Goal: Transaction & Acquisition: Purchase product/service

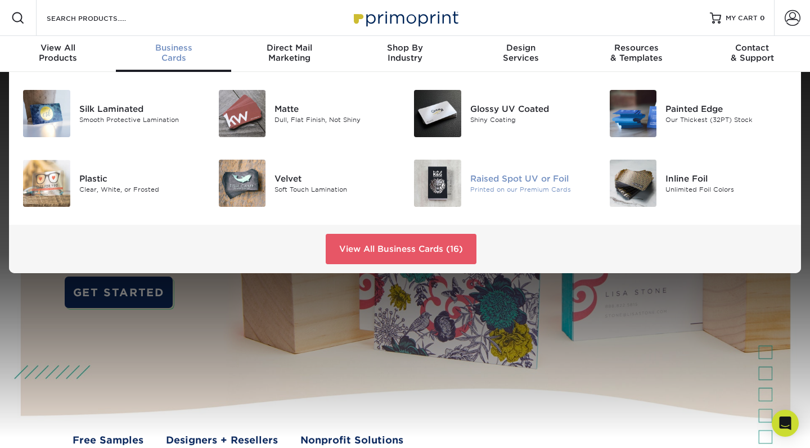
click at [520, 177] on div "Raised Spot UV or Foil" at bounding box center [531, 178] width 122 height 12
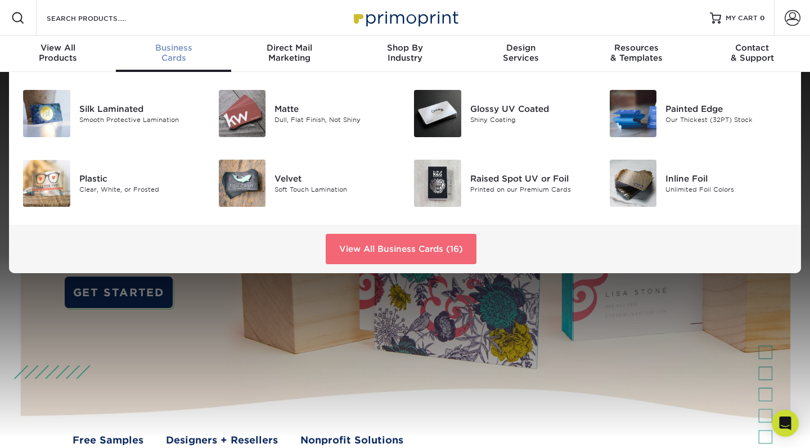
click at [391, 250] on link "View All Business Cards (16)" at bounding box center [401, 249] width 151 height 30
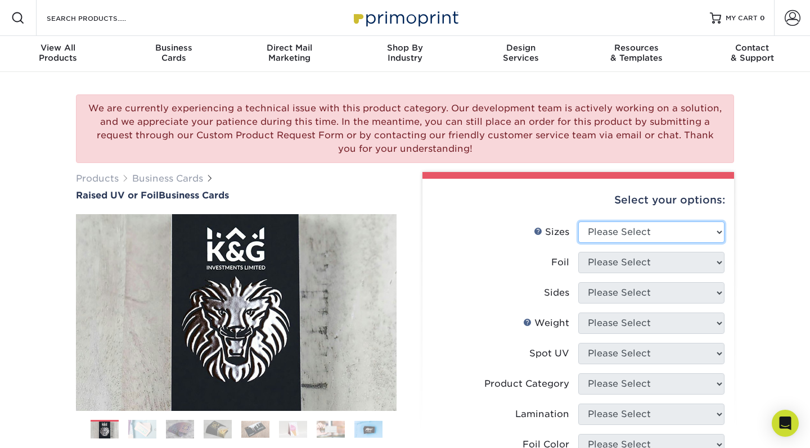
select select "2.00x3.50"
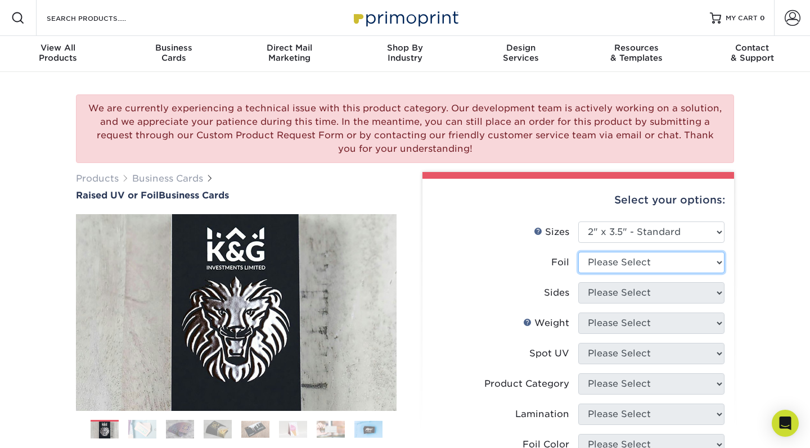
select select "0"
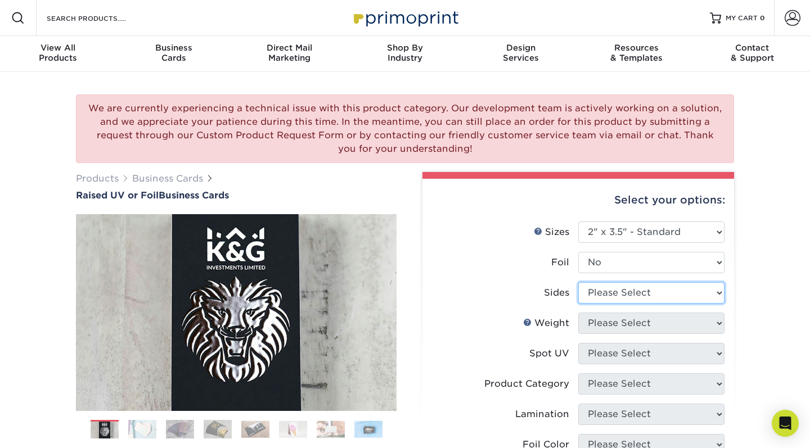
select select "13abbda7-1d64-4f25-8bb2-c179b224825d"
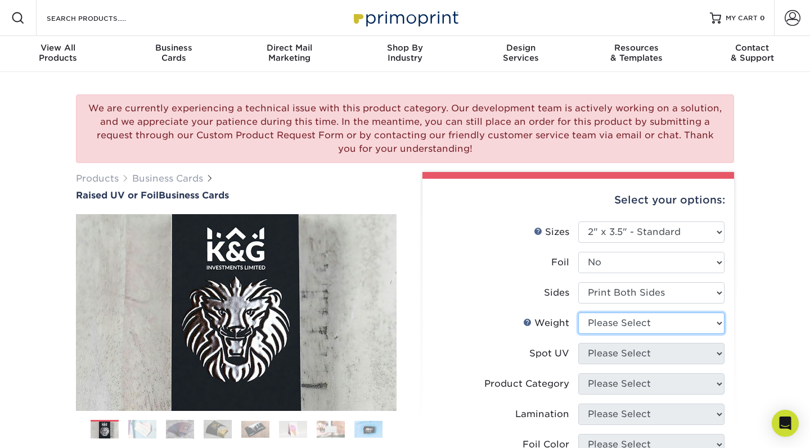
select select "16PT"
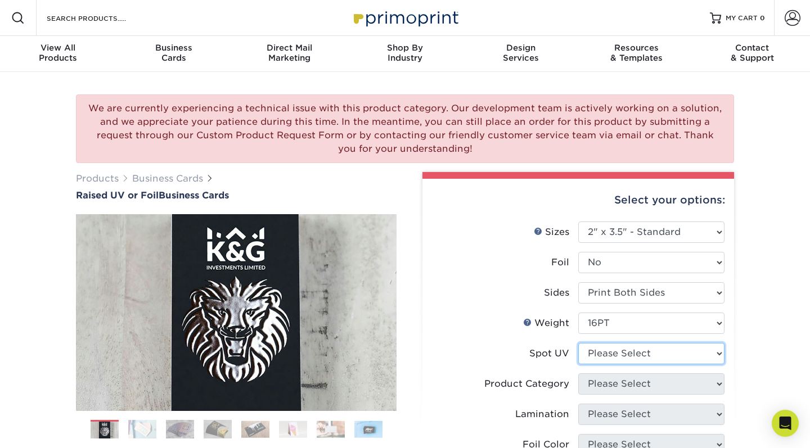
drag, startPoint x: 643, startPoint y: 351, endPoint x: 769, endPoint y: 342, distance: 126.9
click at [782, 345] on div "We are currently experiencing a technical issue with this product category. Our…" at bounding box center [405, 411] width 810 height 679
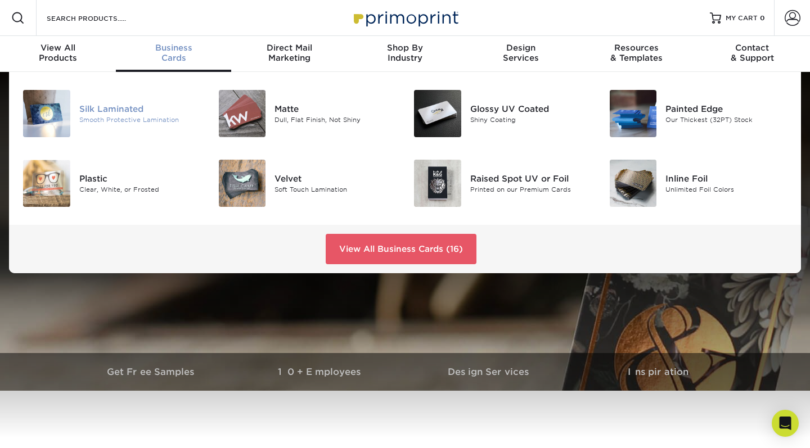
click at [111, 118] on div "Smooth Protective Lamination" at bounding box center [140, 120] width 122 height 10
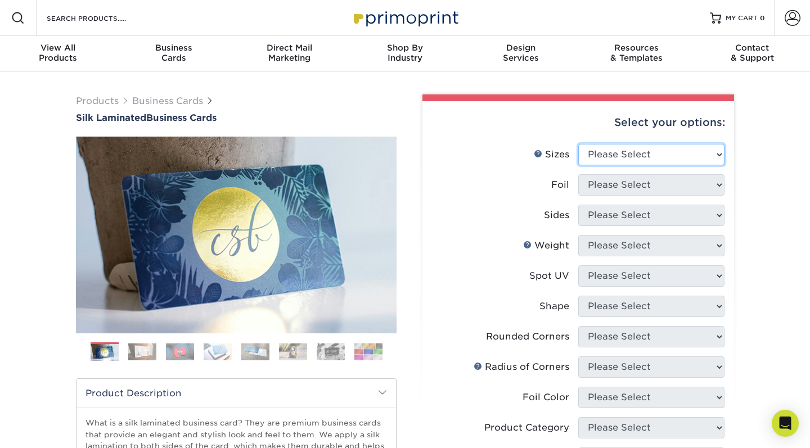
select select "2.00x3.50"
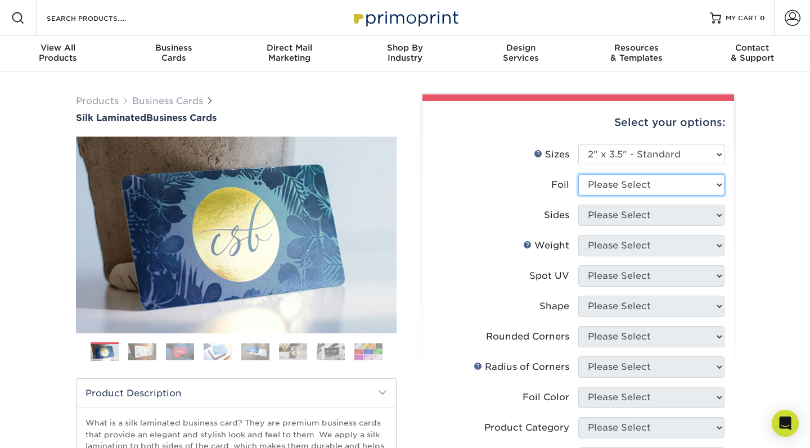
select select "0"
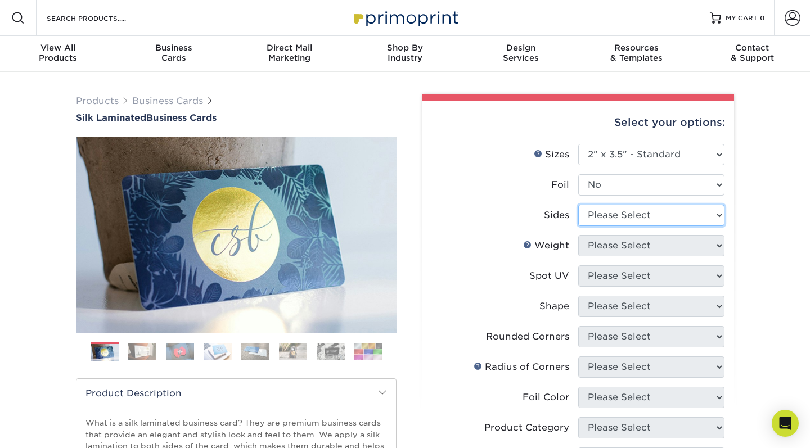
select select "13abbda7-1d64-4f25-8bb2-c179b224825d"
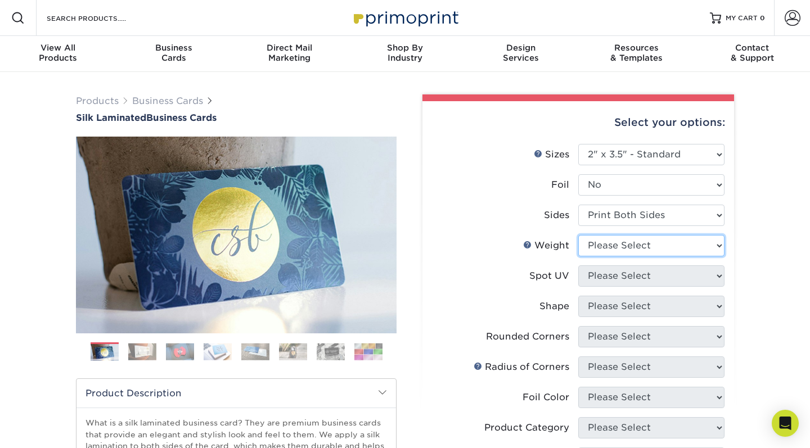
select select "16PT"
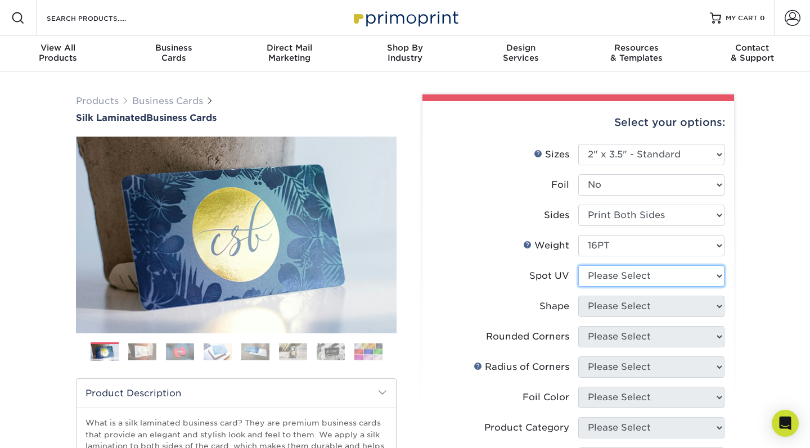
select select "0"
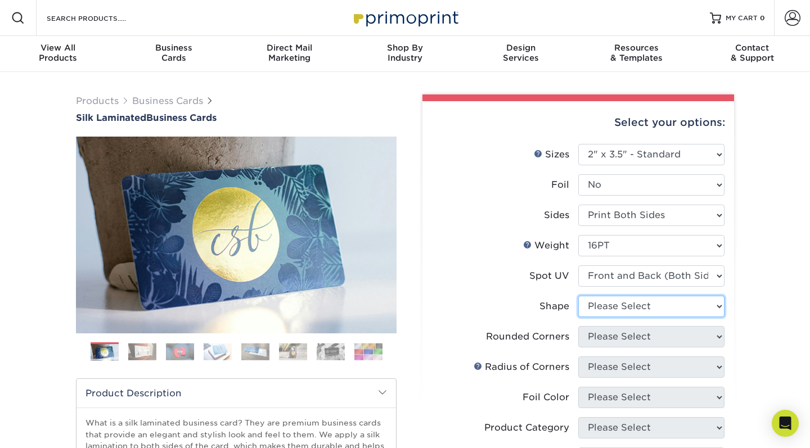
select select "standard"
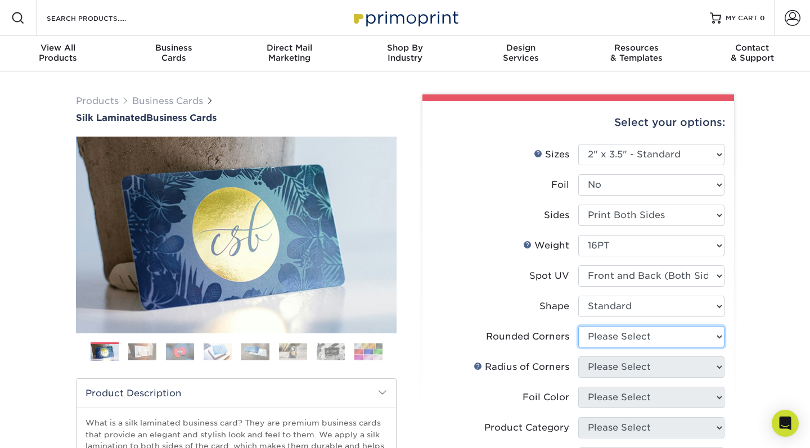
select select "0"
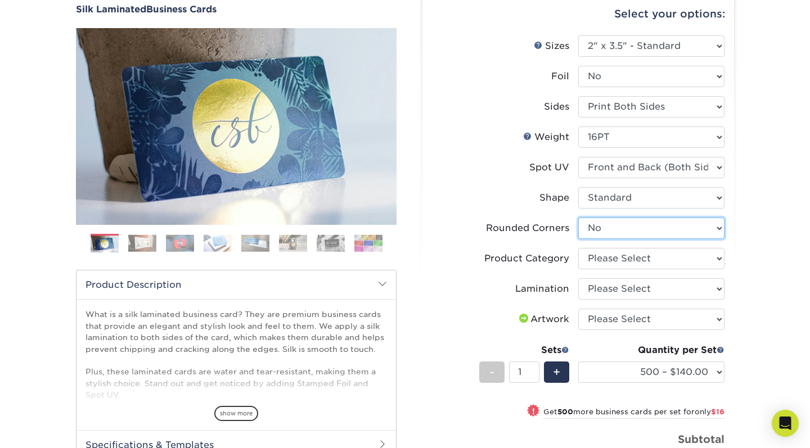
scroll to position [111, 0]
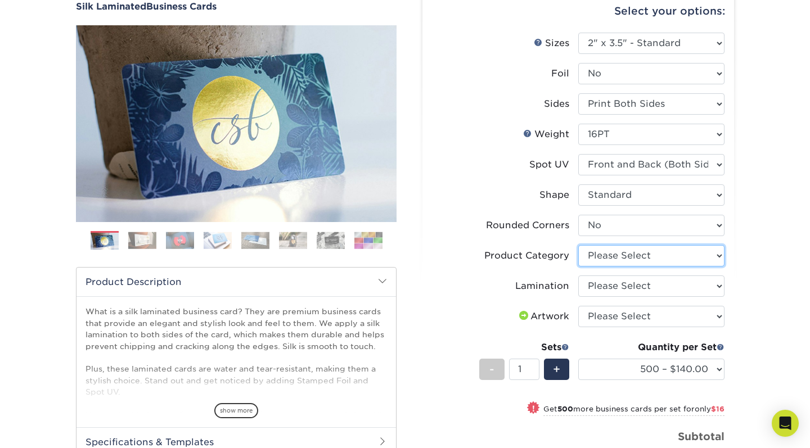
select select "3b5148f1-0588-4f88-a218-97bcfdce65c1"
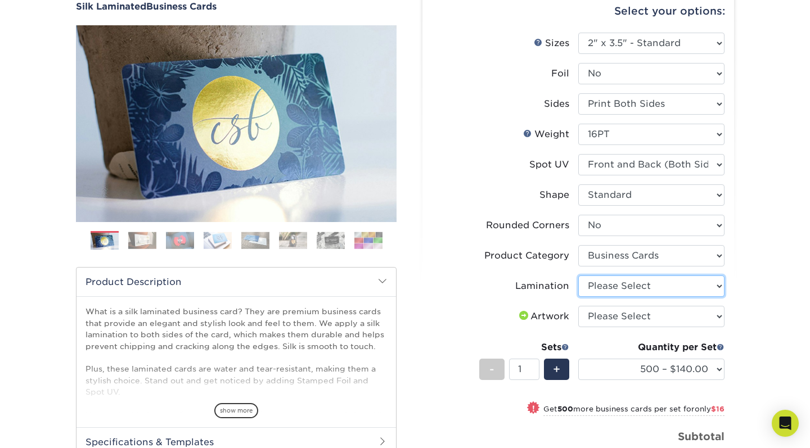
select select "ccacb42f-45f7-42d3-bbd3-7c8421cf37f0"
select select "upload"
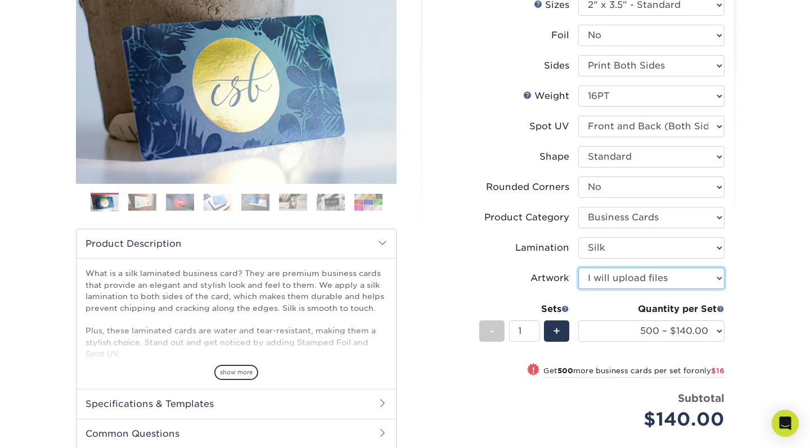
scroll to position [159, 0]
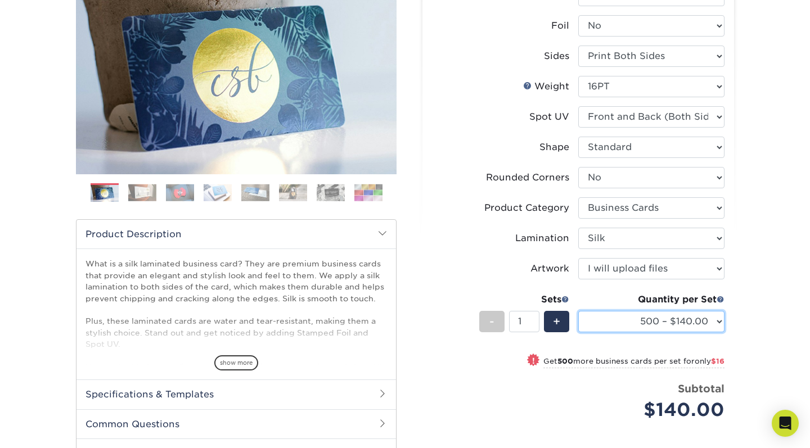
select select "1000 – $156.00"
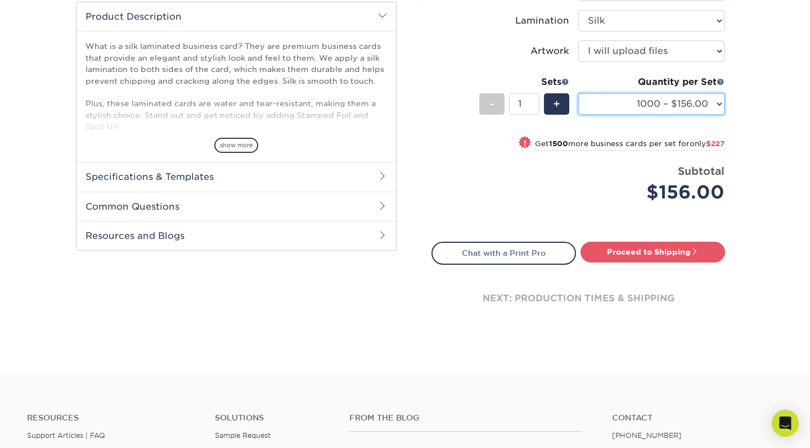
scroll to position [380, 0]
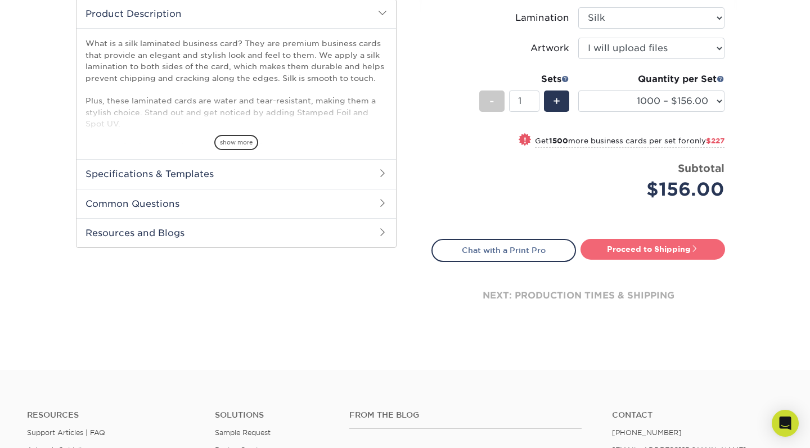
click at [659, 250] on link "Proceed to Shipping" at bounding box center [653, 249] width 145 height 20
type input "Set 1"
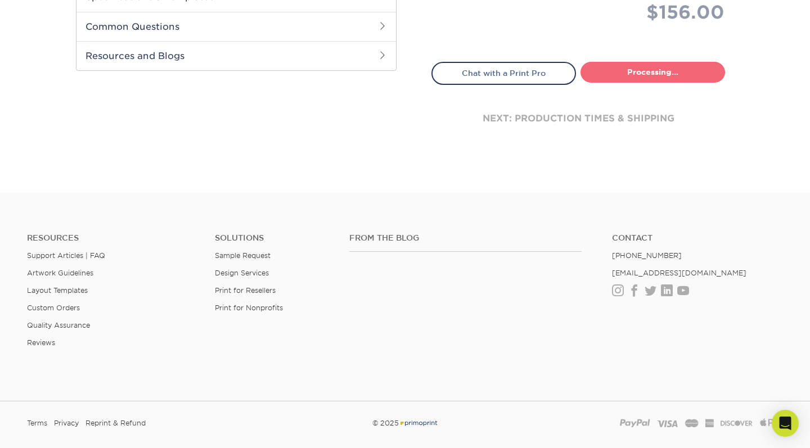
select select "cb454609-49fa-4780-9579-c9522ab991d3"
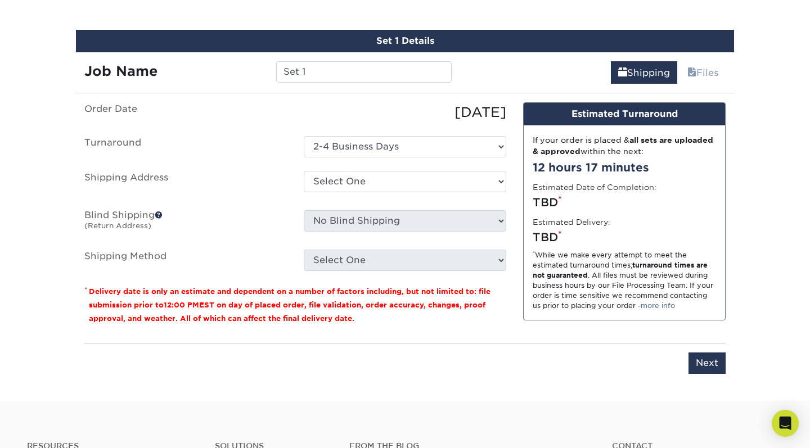
scroll to position [649, 0]
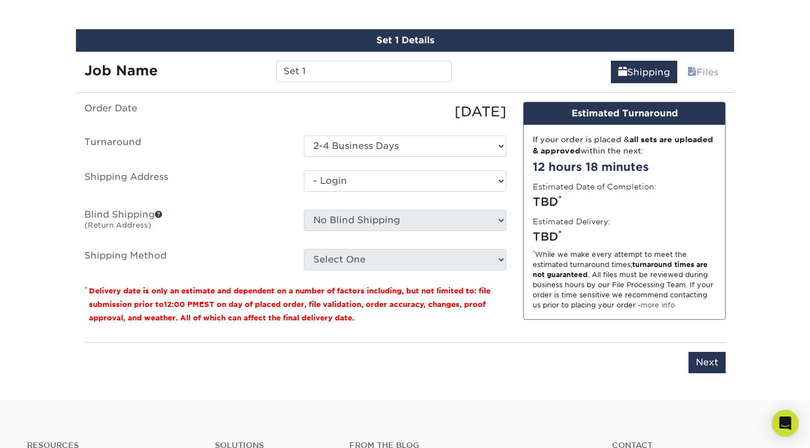
select select "-1"
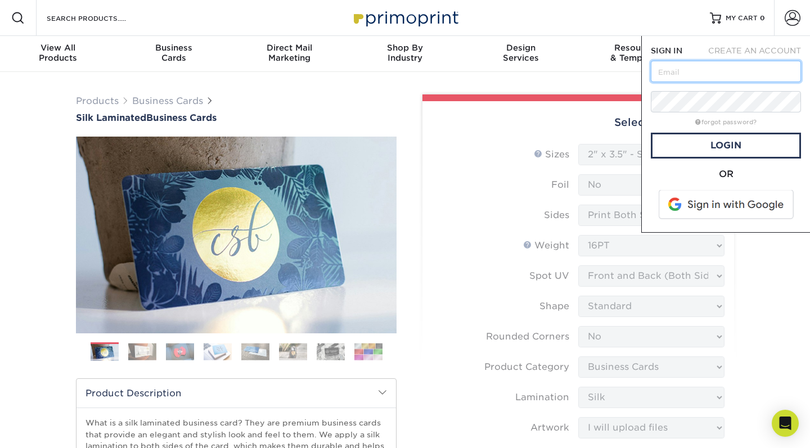
type input "info@dbranddesigns.com"
click at [717, 147] on link "Login" at bounding box center [726, 146] width 150 height 26
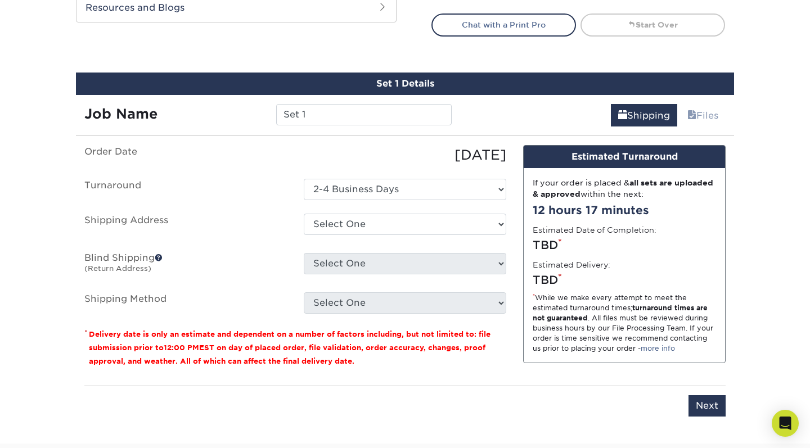
scroll to position [609, 0]
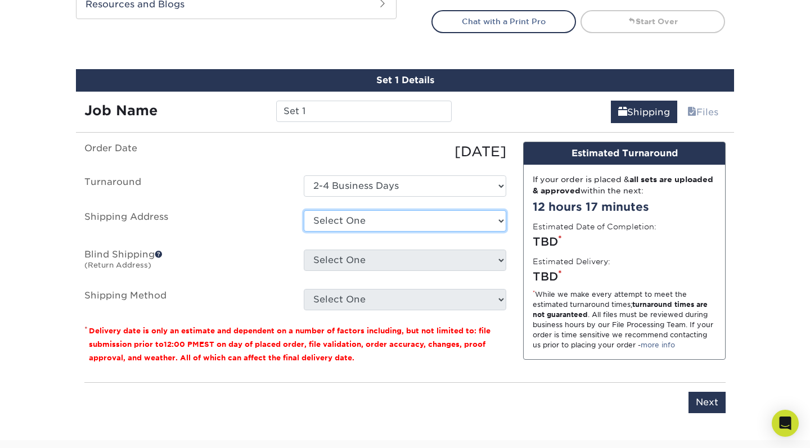
select select "199574"
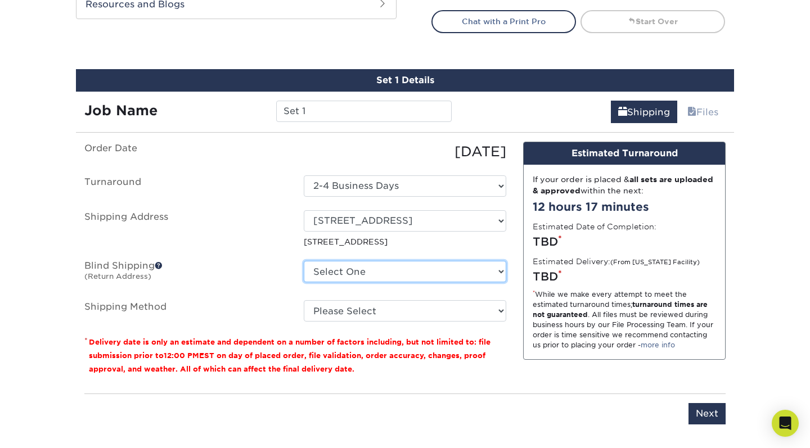
select select "26727"
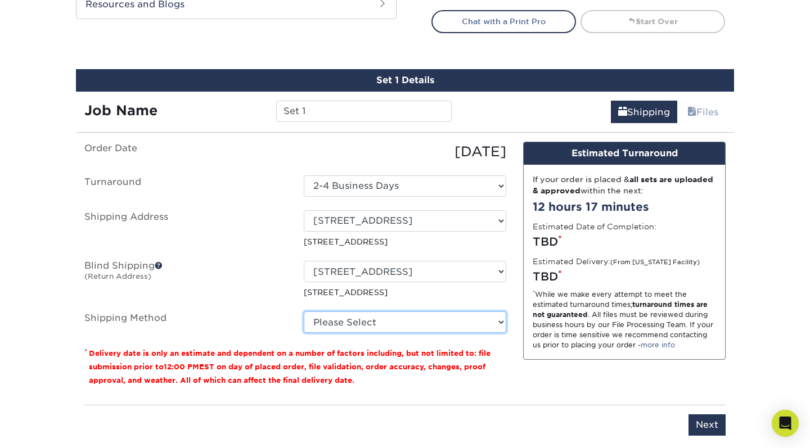
select select "03"
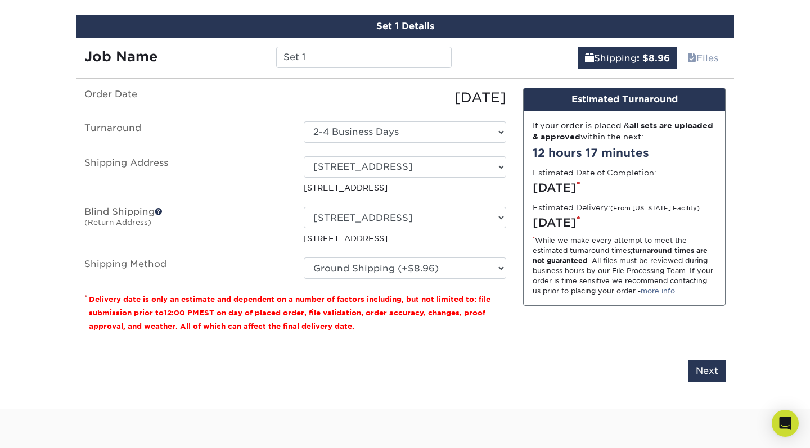
scroll to position [683, 0]
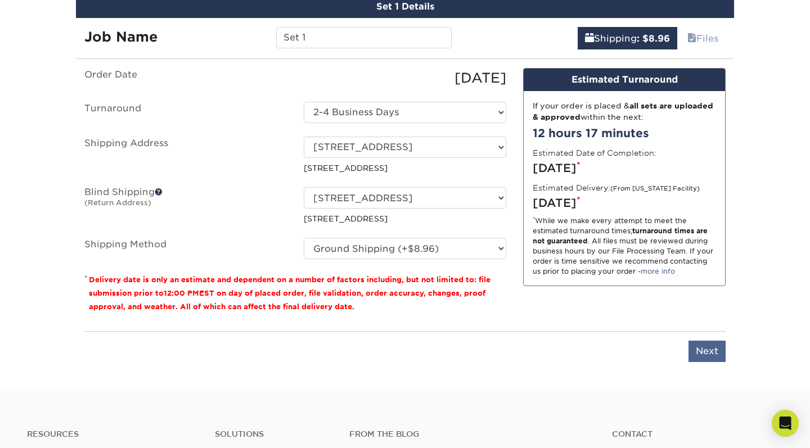
click at [708, 351] on input "Next" at bounding box center [707, 351] width 37 height 21
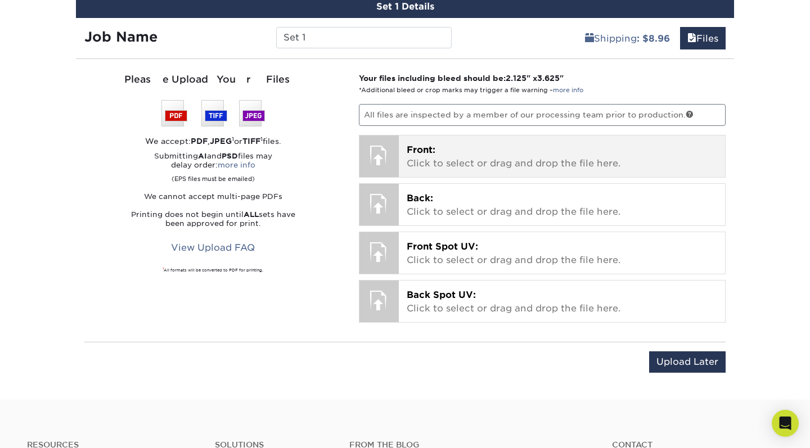
click at [502, 147] on p "Front: Click to select or drag and drop the file here." at bounding box center [562, 156] width 311 height 27
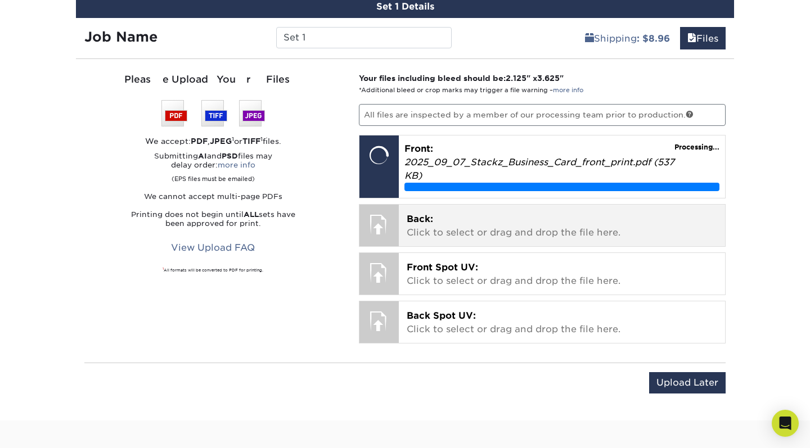
click at [457, 215] on p "Back: Click to select or drag and drop the file here." at bounding box center [562, 226] width 311 height 27
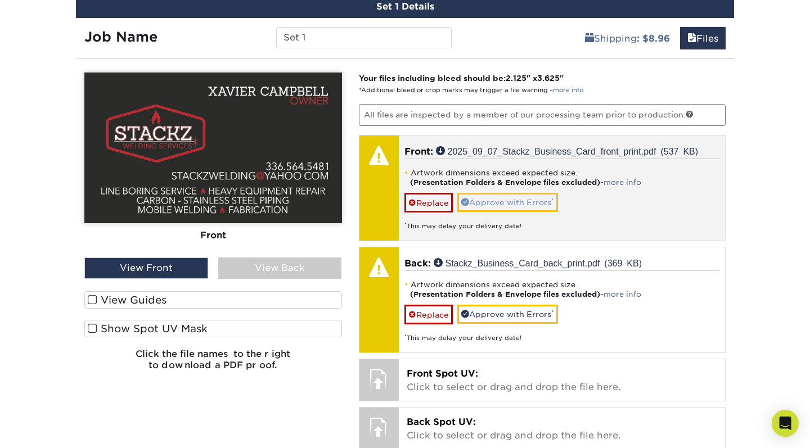
click at [509, 201] on link "Approve with Errors *" at bounding box center [507, 202] width 101 height 19
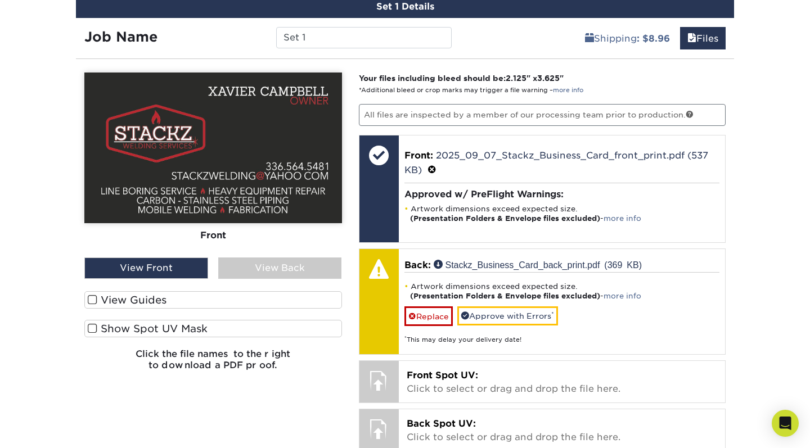
click at [300, 263] on div "View Back" at bounding box center [280, 268] width 124 height 21
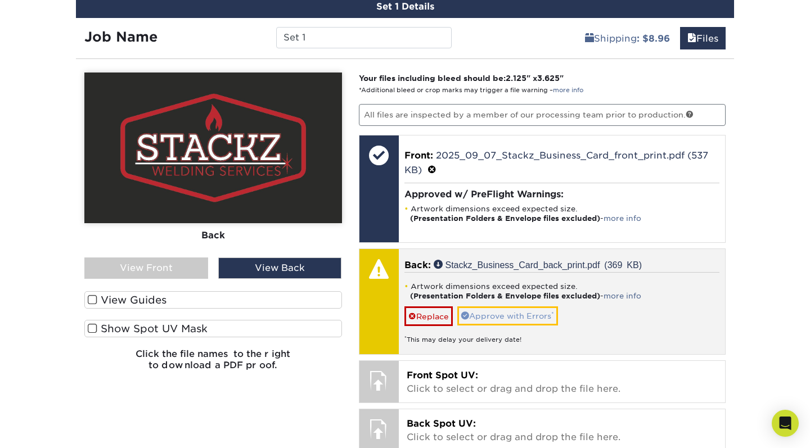
click at [523, 318] on link "Approve with Errors *" at bounding box center [507, 316] width 101 height 19
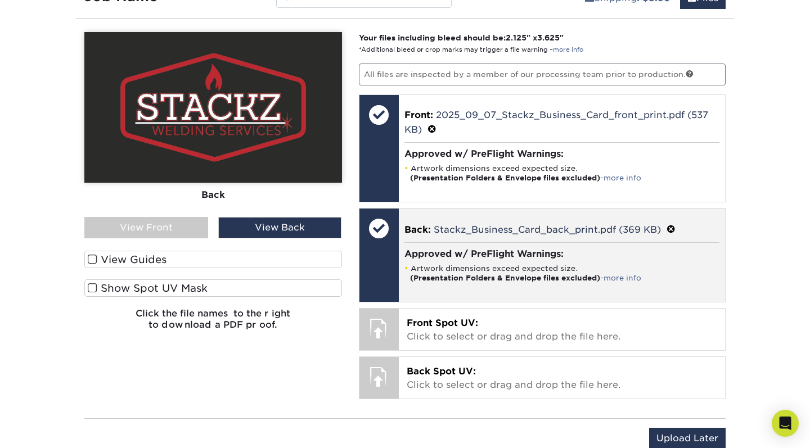
scroll to position [753, 0]
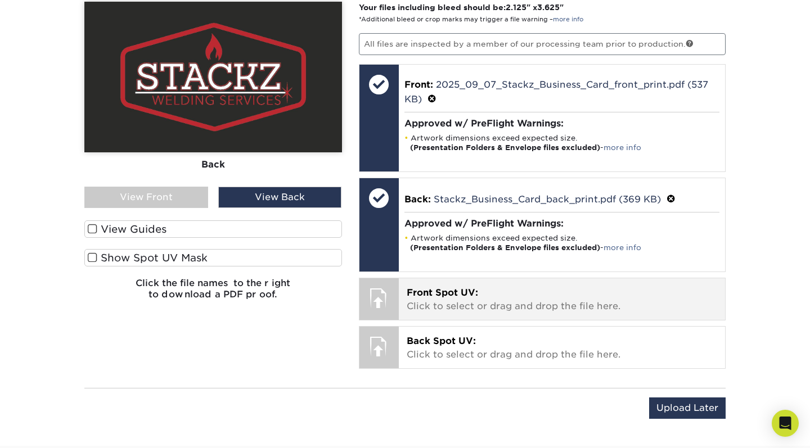
click at [551, 301] on p "Front Spot UV: Click to select or drag and drop the file here." at bounding box center [562, 299] width 311 height 27
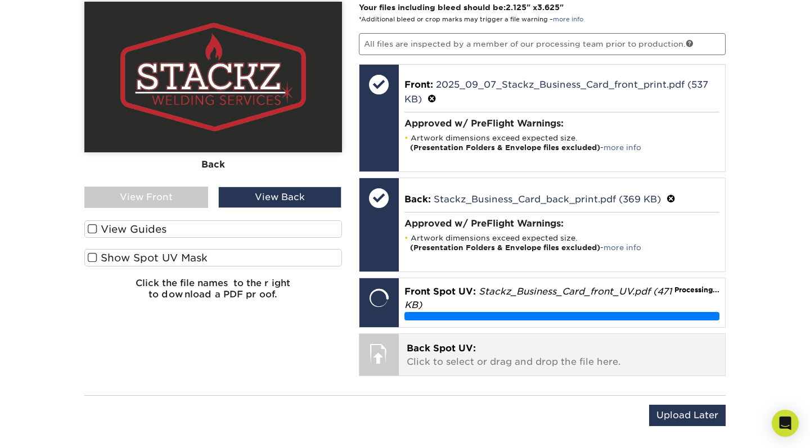
click at [530, 348] on p "Back Spot UV: Click to select or drag and drop the file here." at bounding box center [562, 355] width 311 height 27
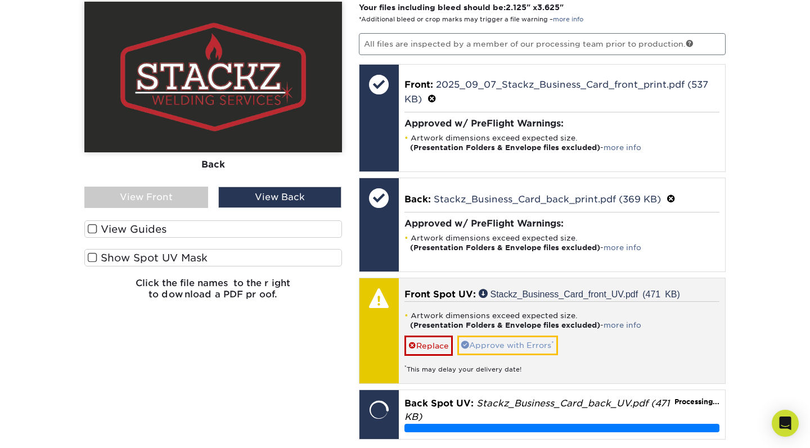
click at [512, 341] on link "Approve with Errors *" at bounding box center [507, 345] width 101 height 19
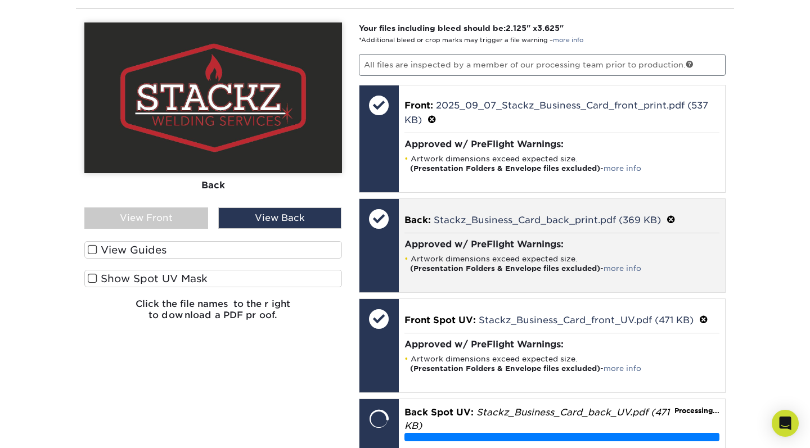
scroll to position [718, 0]
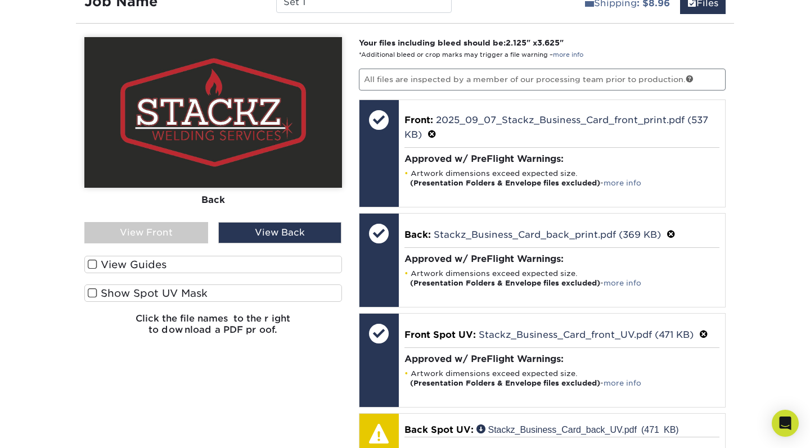
click at [94, 293] on span at bounding box center [93, 293] width 10 height 11
click at [0, 0] on input "Show Spot UV Mask" at bounding box center [0, 0] width 0 height 0
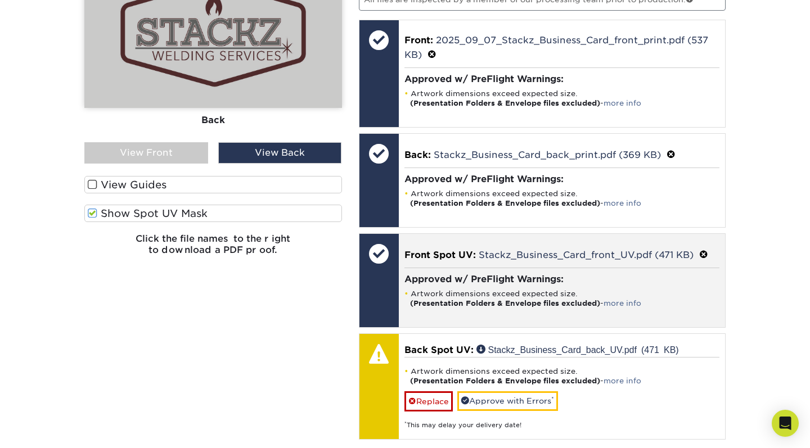
scroll to position [802, 0]
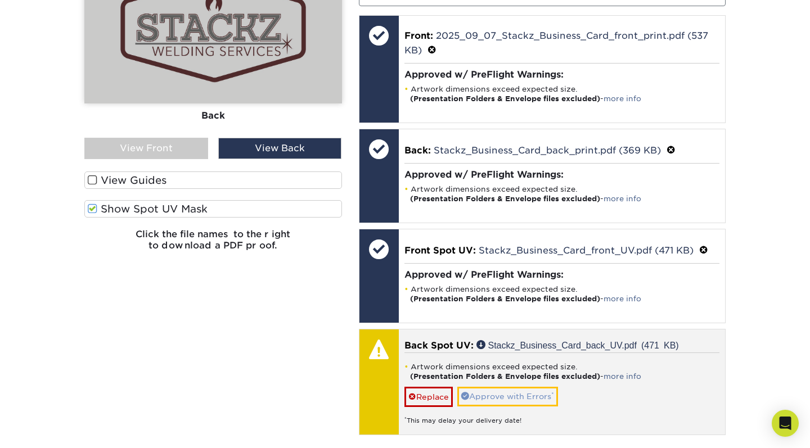
click at [504, 390] on link "Approve with Errors *" at bounding box center [507, 396] width 101 height 19
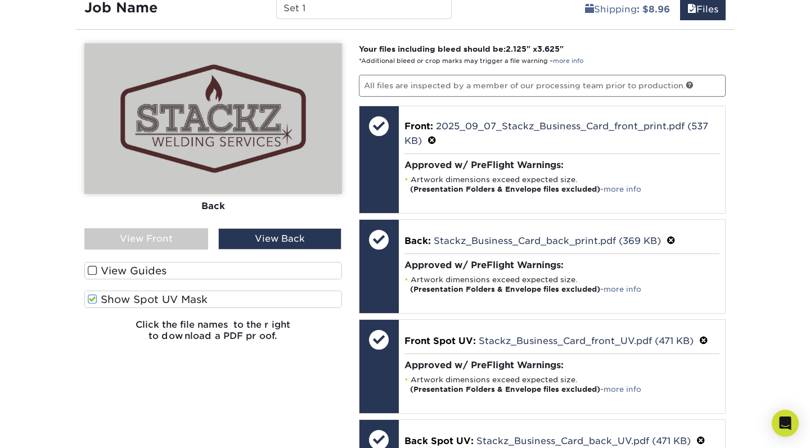
scroll to position [679, 0]
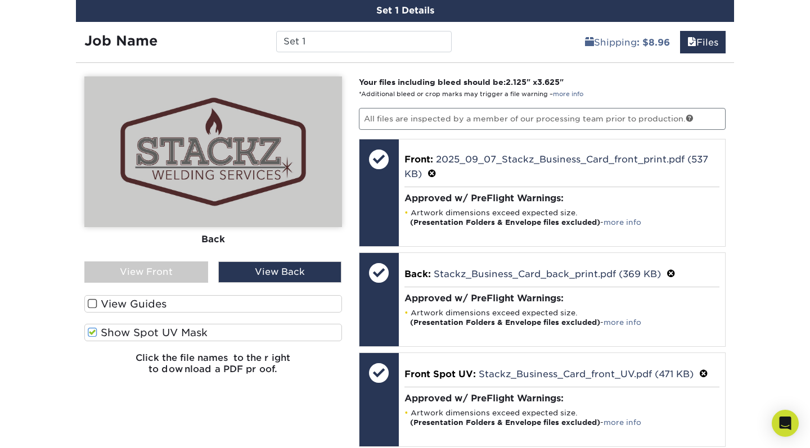
click at [154, 270] on div "View Front" at bounding box center [146, 272] width 124 height 21
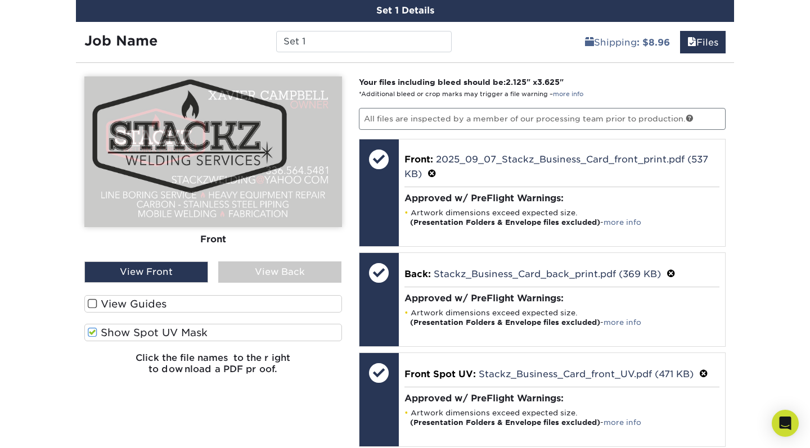
click at [93, 305] on span at bounding box center [93, 304] width 10 height 11
click at [0, 0] on input "View Guides" at bounding box center [0, 0] width 0 height 0
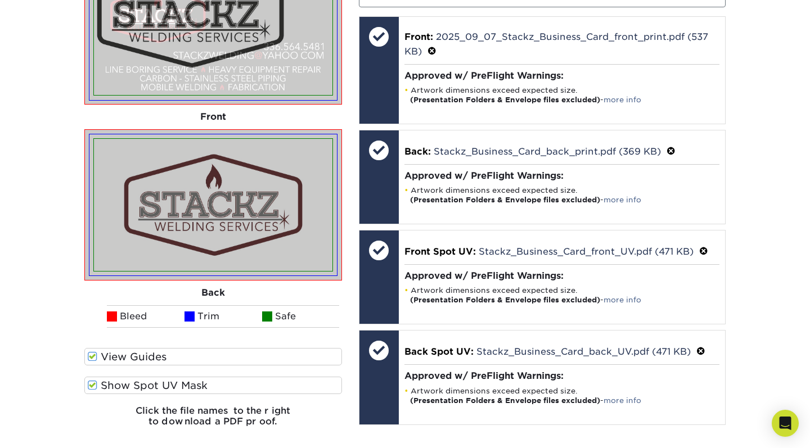
scroll to position [805, 0]
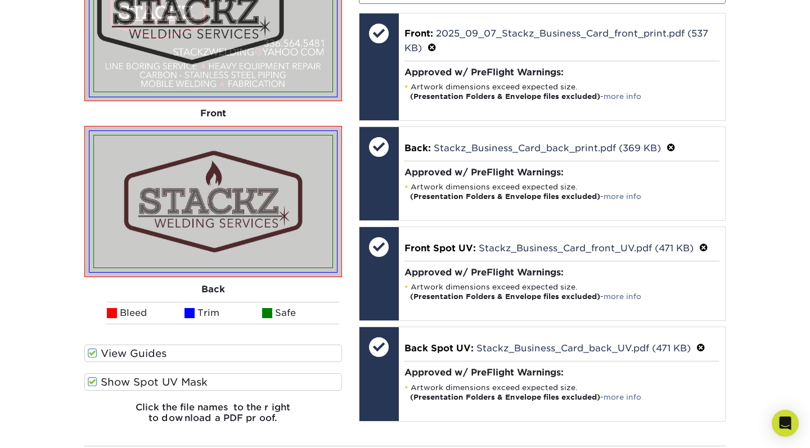
click at [93, 352] on span at bounding box center [93, 353] width 10 height 11
click at [0, 0] on input "View Guides" at bounding box center [0, 0] width 0 height 0
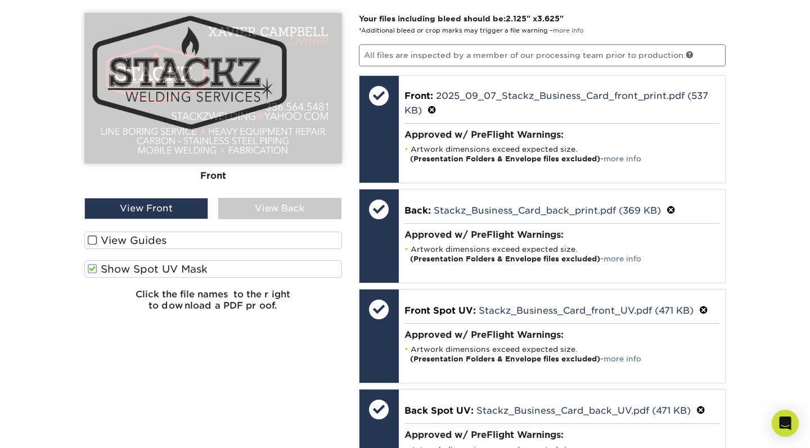
scroll to position [732, 0]
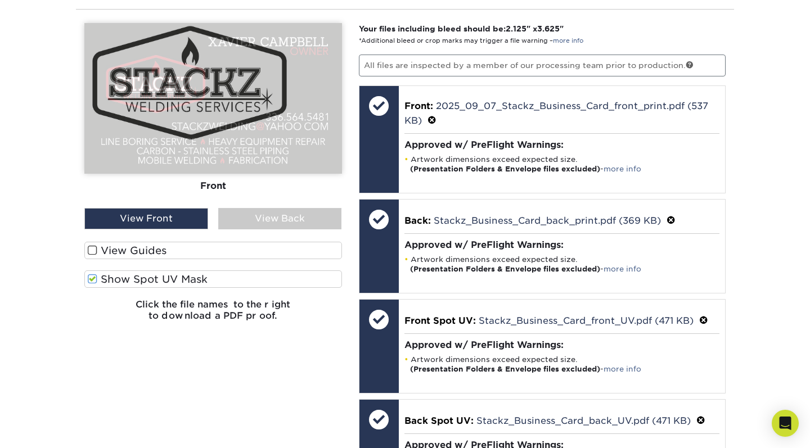
click at [264, 214] on div "View Back" at bounding box center [280, 218] width 124 height 21
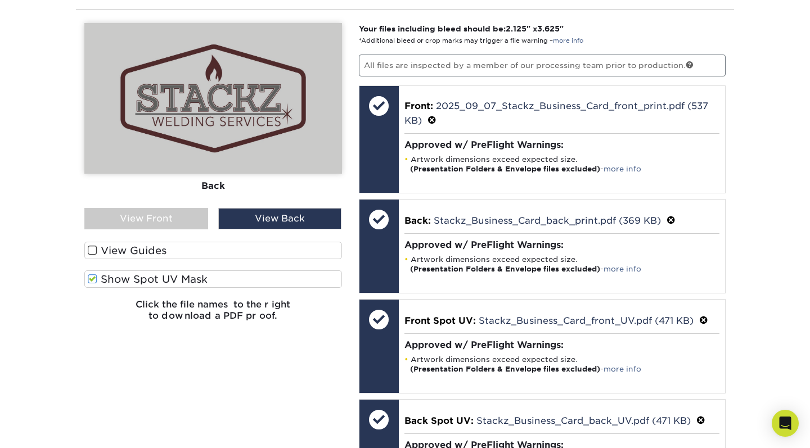
click at [91, 282] on span at bounding box center [93, 279] width 10 height 11
click at [0, 0] on input "Show Spot UV Mask" at bounding box center [0, 0] width 0 height 0
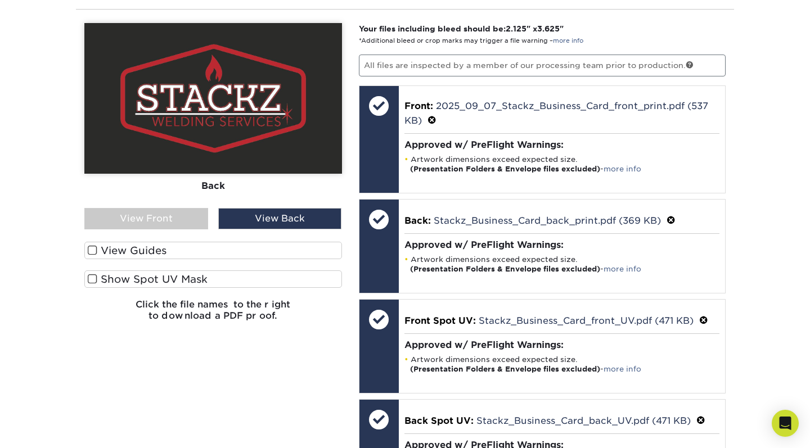
click at [91, 282] on span at bounding box center [93, 279] width 10 height 11
click at [0, 0] on input "Show Spot UV Mask" at bounding box center [0, 0] width 0 height 0
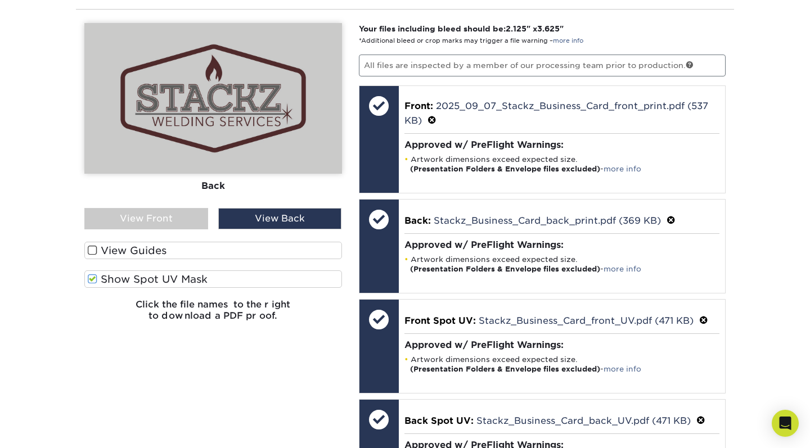
click at [91, 282] on span at bounding box center [93, 279] width 10 height 11
click at [0, 0] on input "Show Spot UV Mask" at bounding box center [0, 0] width 0 height 0
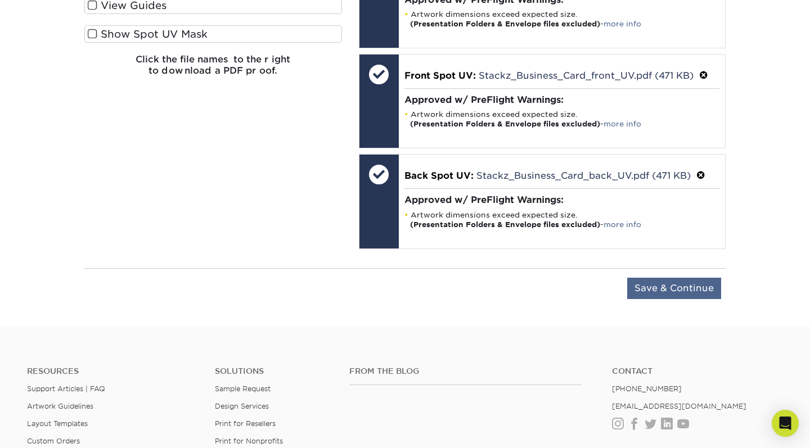
click at [680, 278] on input "Save & Continue" at bounding box center [674, 288] width 94 height 21
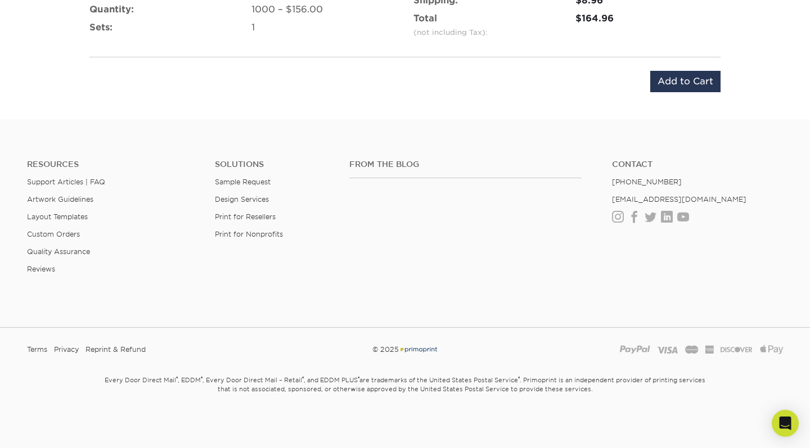
scroll to position [827, 0]
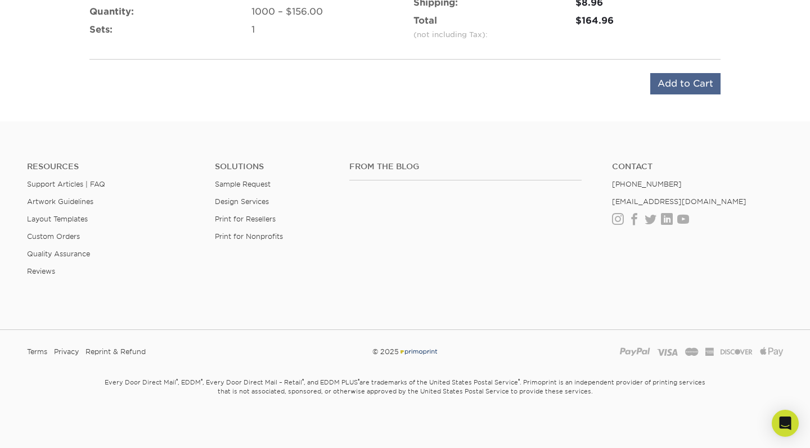
click at [671, 82] on input "Add to Cart" at bounding box center [685, 83] width 70 height 21
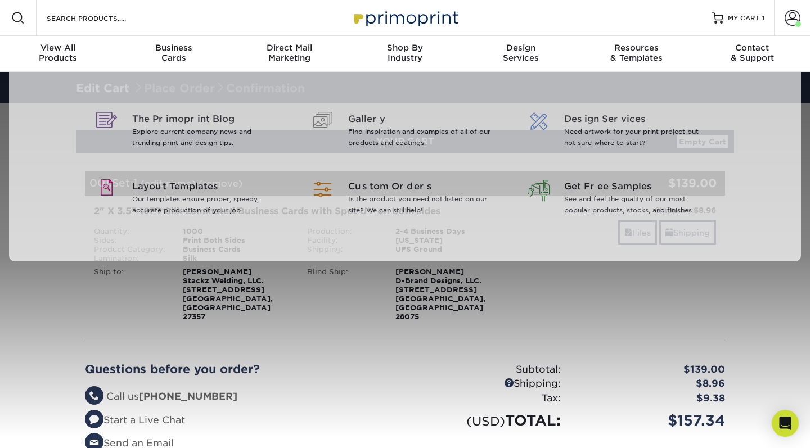
click at [742, 266] on div "Resources Menu Search Products Account Welcome, Clayvon Primo Client Account Da…" at bounding box center [405, 432] width 810 height 865
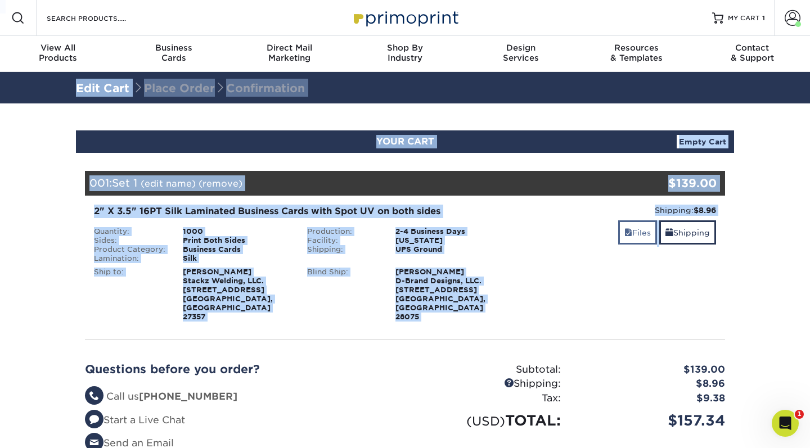
click at [638, 234] on link "Files" at bounding box center [637, 233] width 39 height 24
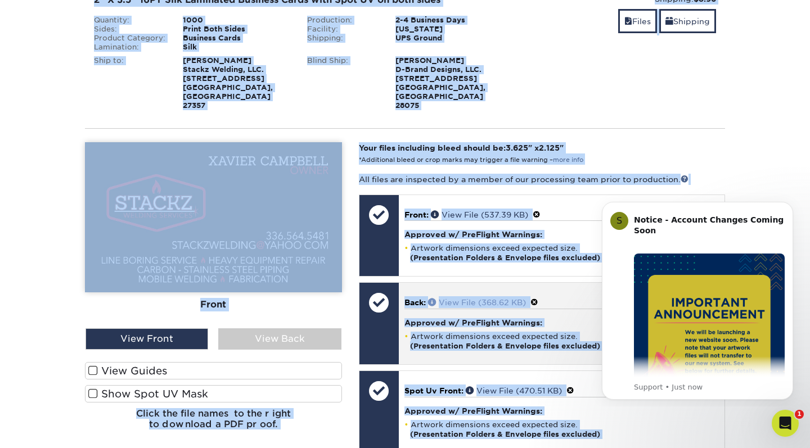
scroll to position [217, 0]
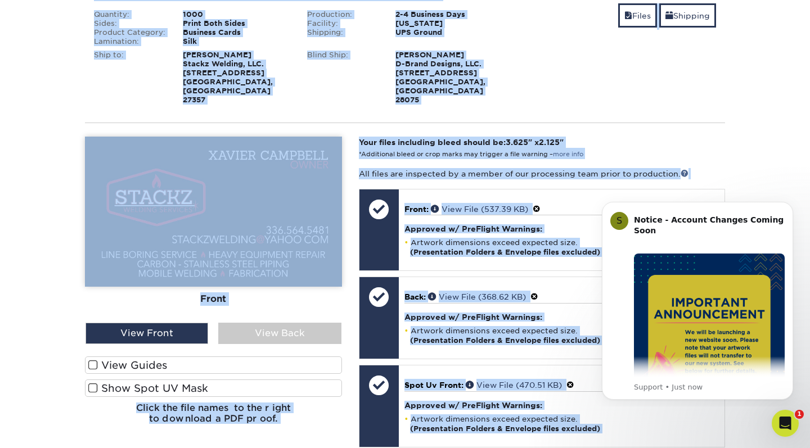
click at [775, 173] on section "YOUR CART Empty Cart Your Cart is Empty View Account Active Orders Order Histor…" at bounding box center [405, 318] width 810 height 865
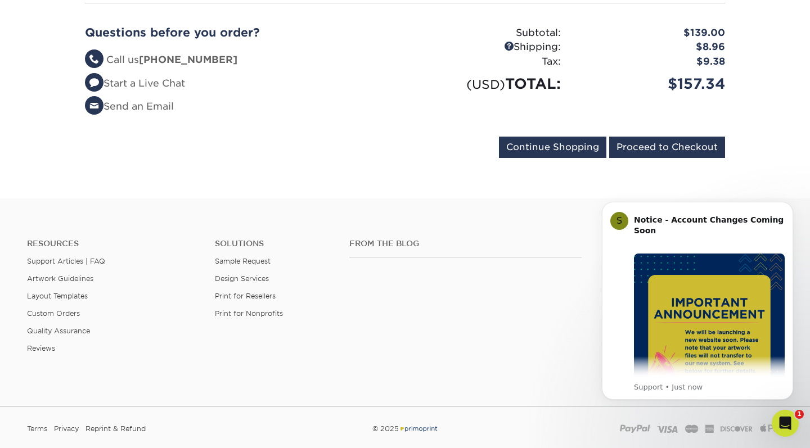
scroll to position [798, 0]
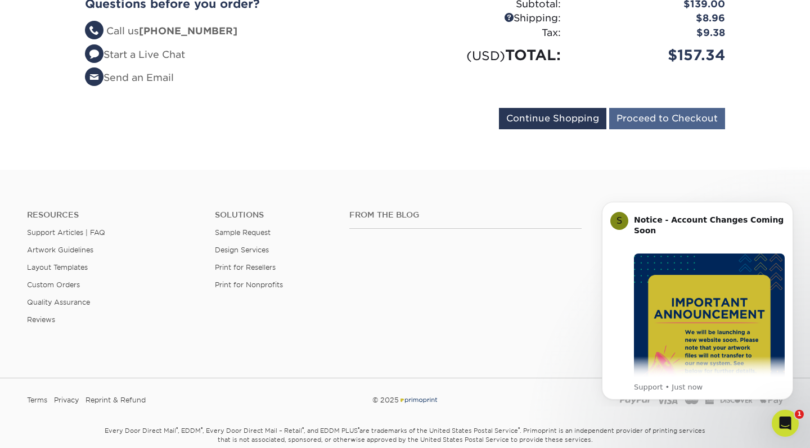
click at [658, 108] on input "Proceed to Checkout" at bounding box center [667, 118] width 116 height 21
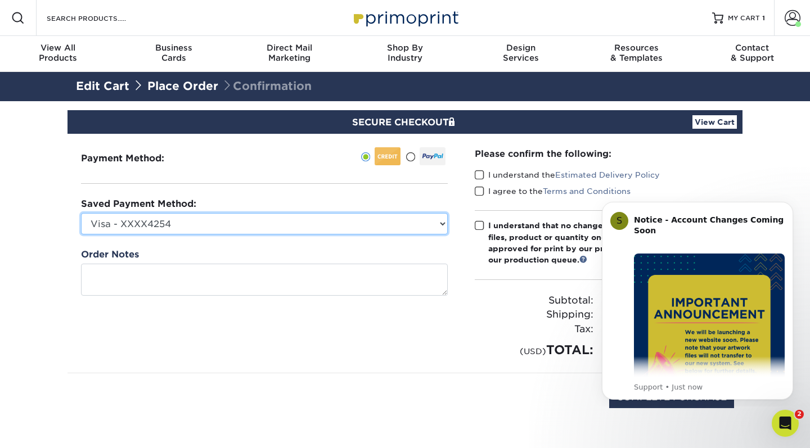
select select
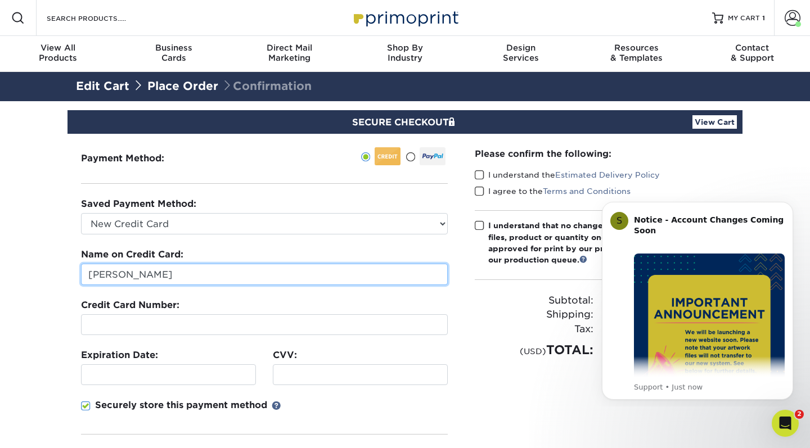
click at [167, 276] on input "[PERSON_NAME]" at bounding box center [264, 274] width 367 height 21
drag, startPoint x: 167, startPoint y: 276, endPoint x: 46, endPoint y: 279, distance: 120.4
click at [46, 279] on section "SECURE CHECKOUT View Cart Payment Method: Saved Payment Method:" at bounding box center [405, 349] width 810 height 497
type input "[PERSON_NAME]"
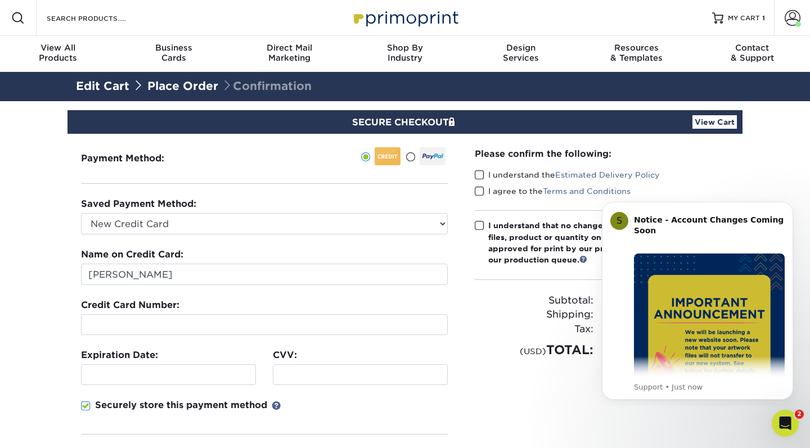
click at [87, 407] on span at bounding box center [86, 406] width 10 height 11
click at [0, 0] on input "Securely store this payment method" at bounding box center [0, 0] width 0 height 0
click at [474, 357] on div "Please confirm the following: I understand the Estimated Delivery Policy I agre…" at bounding box center [601, 322] width 281 height 376
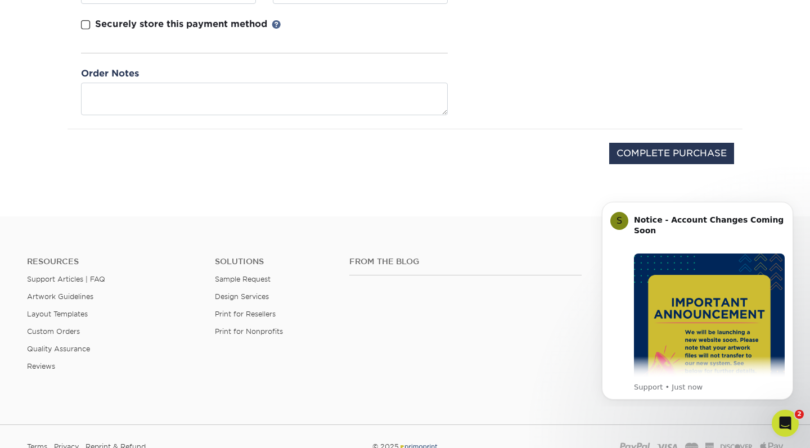
scroll to position [430, 0]
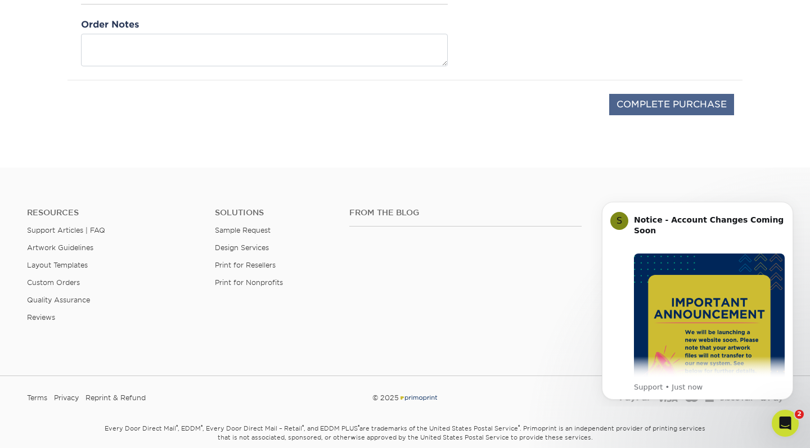
click at [671, 104] on input "COMPLETE PURCHASE" at bounding box center [671, 104] width 125 height 21
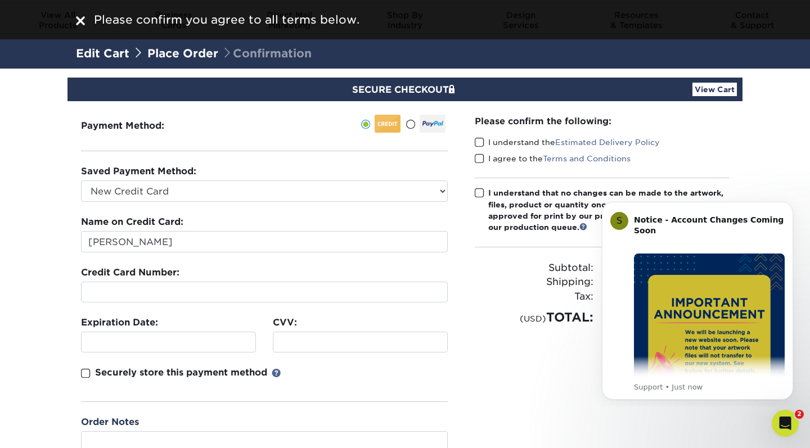
scroll to position [35, 0]
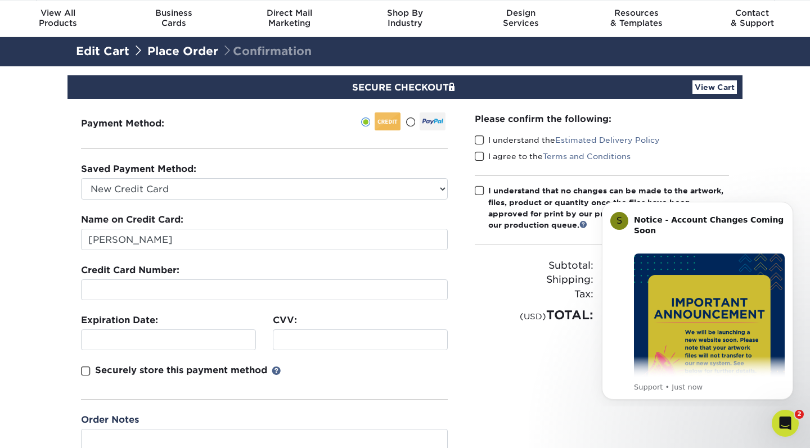
click at [478, 142] on span at bounding box center [480, 140] width 10 height 11
click at [0, 0] on input "I understand the Estimated Delivery Policy" at bounding box center [0, 0] width 0 height 0
click at [480, 156] on span at bounding box center [480, 156] width 10 height 11
click at [0, 0] on input "I agree to the Terms and Conditions" at bounding box center [0, 0] width 0 height 0
click at [479, 191] on span at bounding box center [480, 191] width 10 height 11
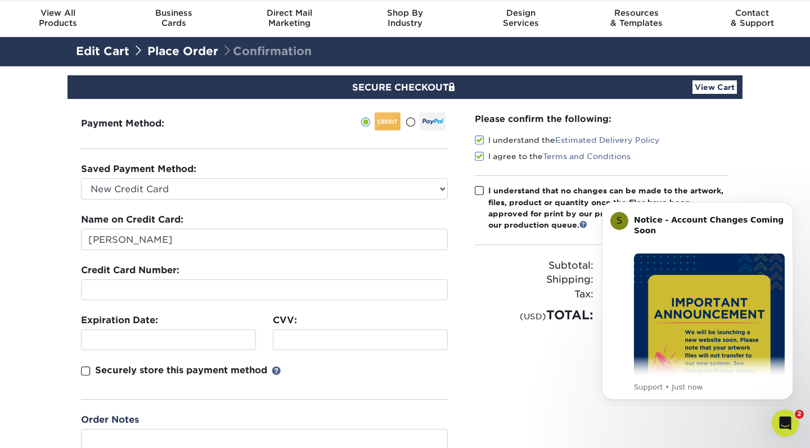
click at [0, 0] on input "I understand that no changes can be made to the artwork, files, product or quan…" at bounding box center [0, 0] width 0 height 0
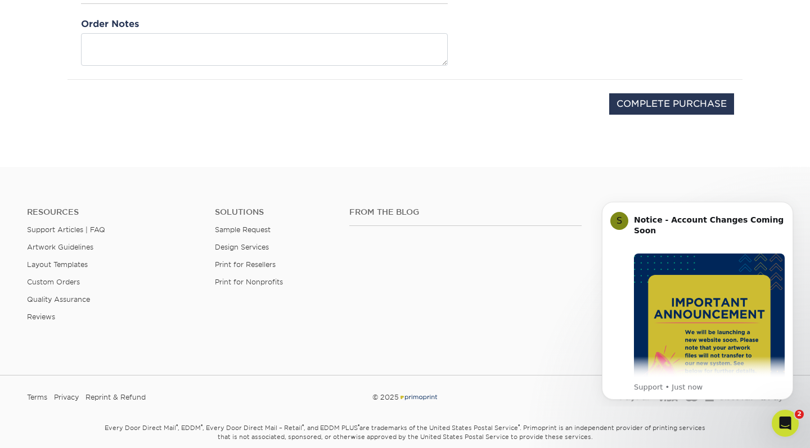
scroll to position [437, 0]
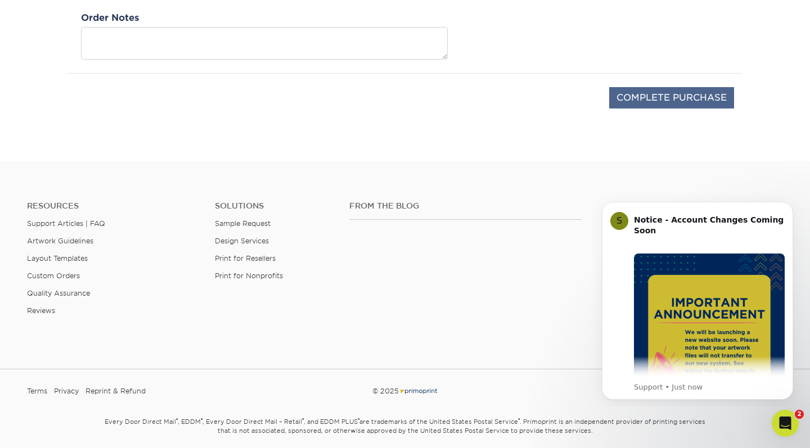
click at [644, 97] on input "COMPLETE PURCHASE" at bounding box center [671, 97] width 125 height 21
type input "PROCESSING, PLEASE WAIT..."
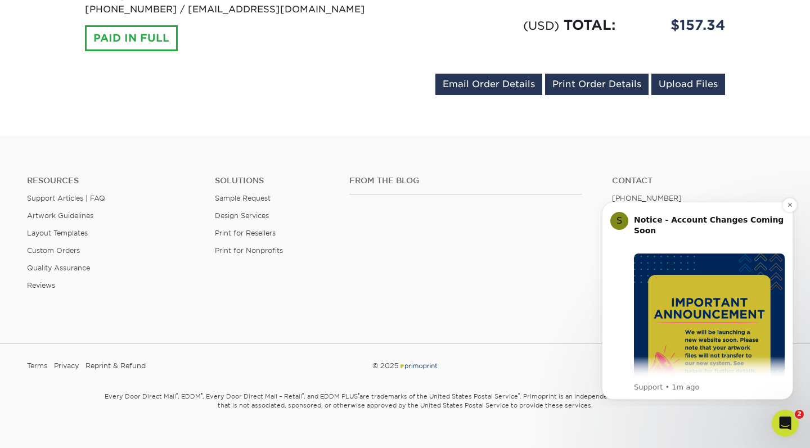
scroll to position [561, 0]
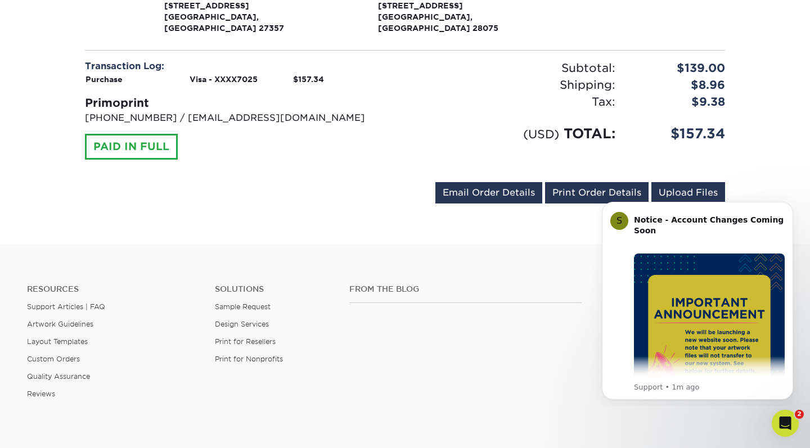
scroll to position [482, 0]
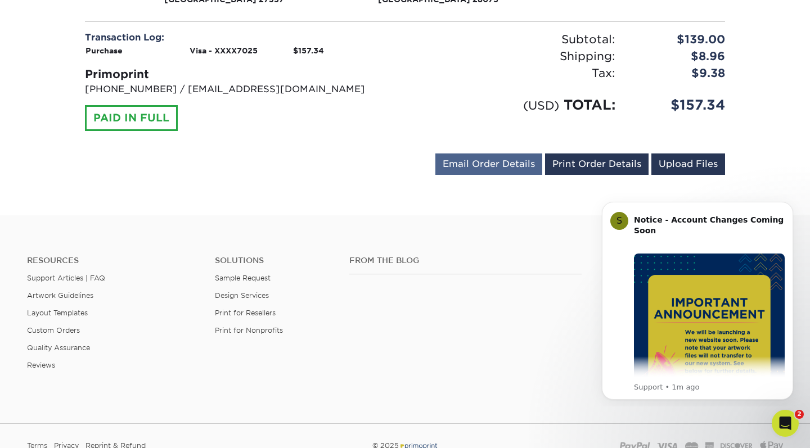
click at [487, 154] on link "Email Order Details" at bounding box center [489, 164] width 107 height 21
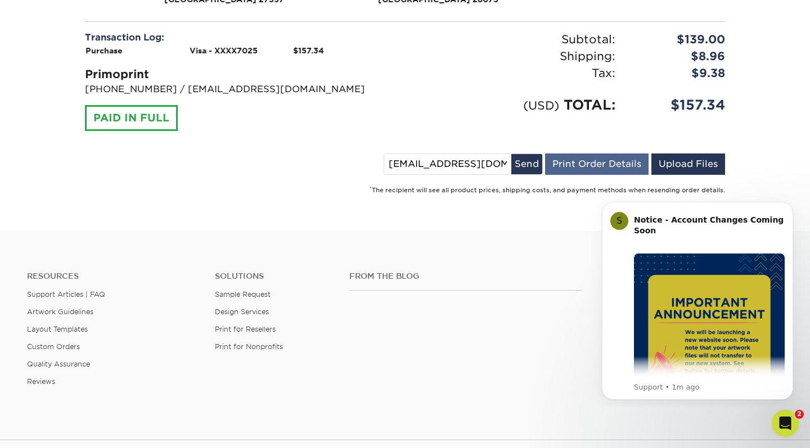
click at [596, 154] on link "Print Order Details" at bounding box center [597, 164] width 104 height 21
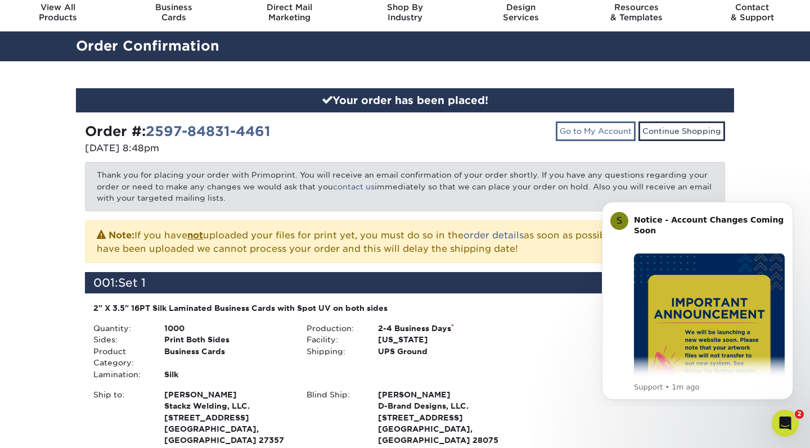
click at [596, 134] on link "Go to My Account" at bounding box center [596, 131] width 80 height 19
